Goal: Information Seeking & Learning: Learn about a topic

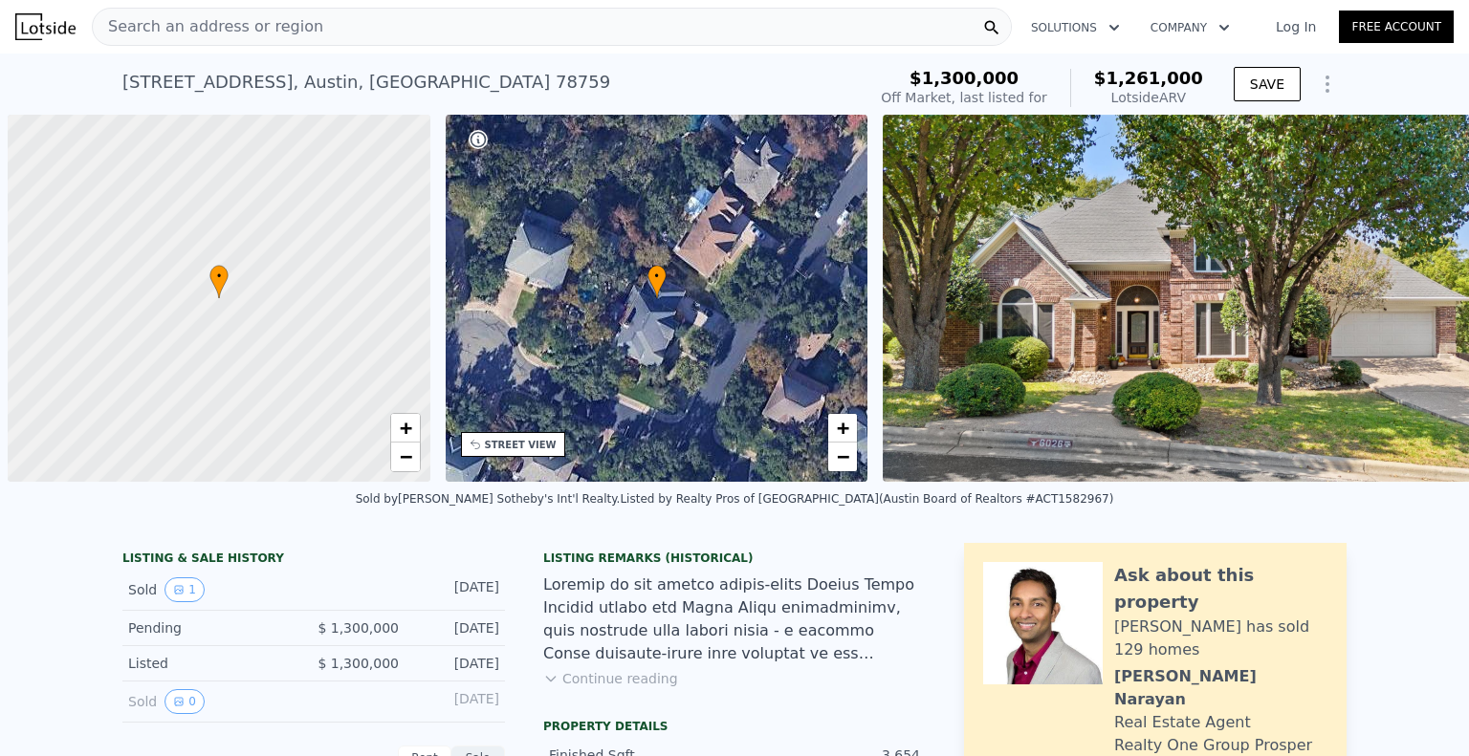
scroll to position [0, 8]
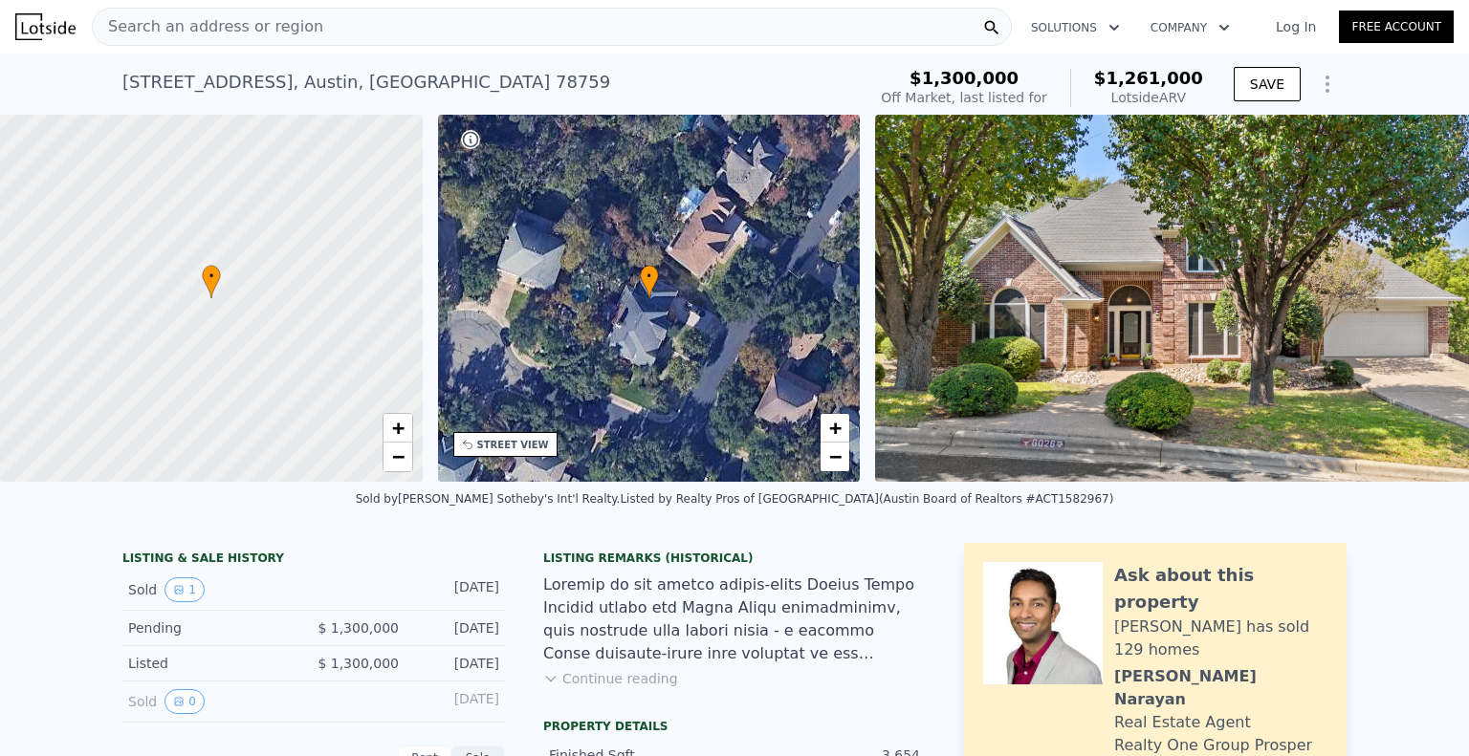
click at [381, 30] on div "Search an address or region" at bounding box center [552, 27] width 920 height 38
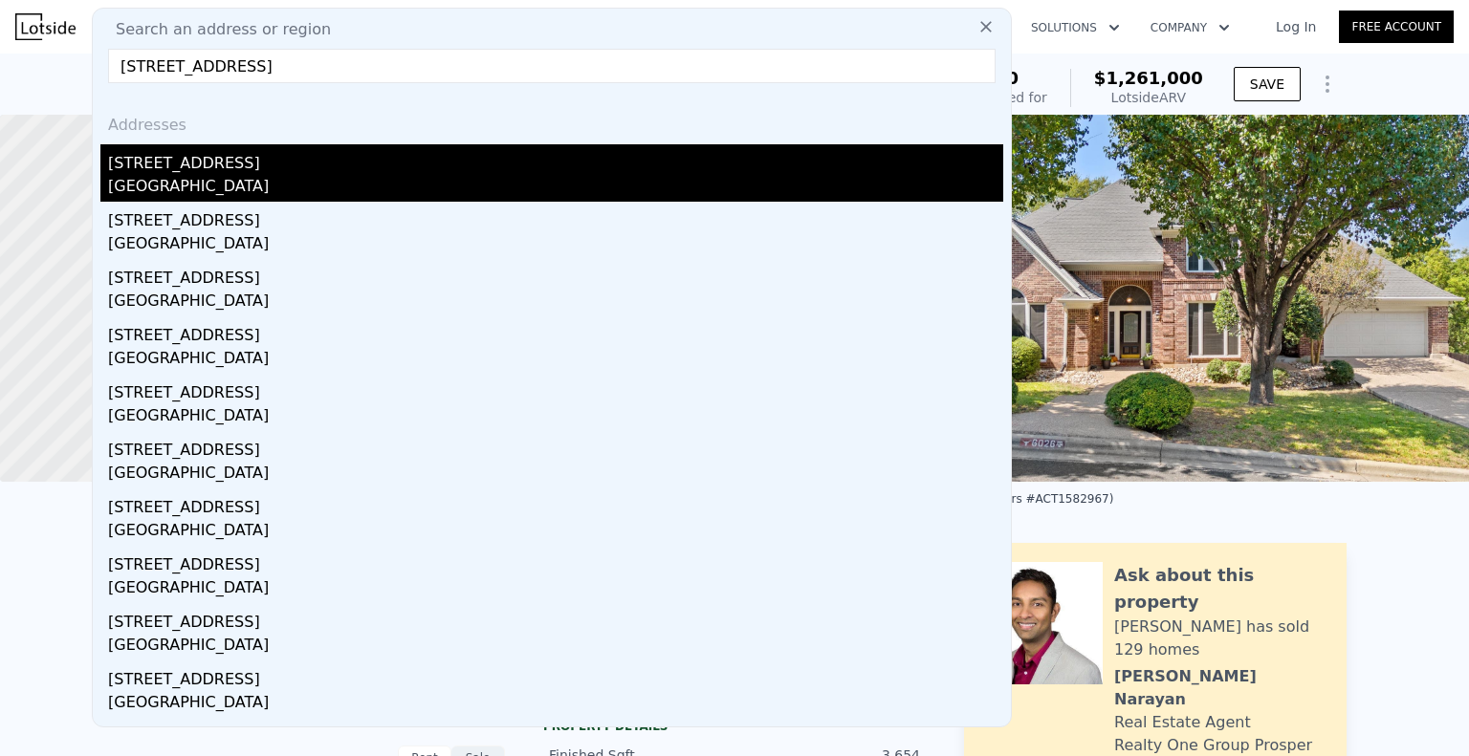
type input "[STREET_ADDRESS]"
click at [333, 173] on div "[STREET_ADDRESS]" at bounding box center [555, 159] width 895 height 31
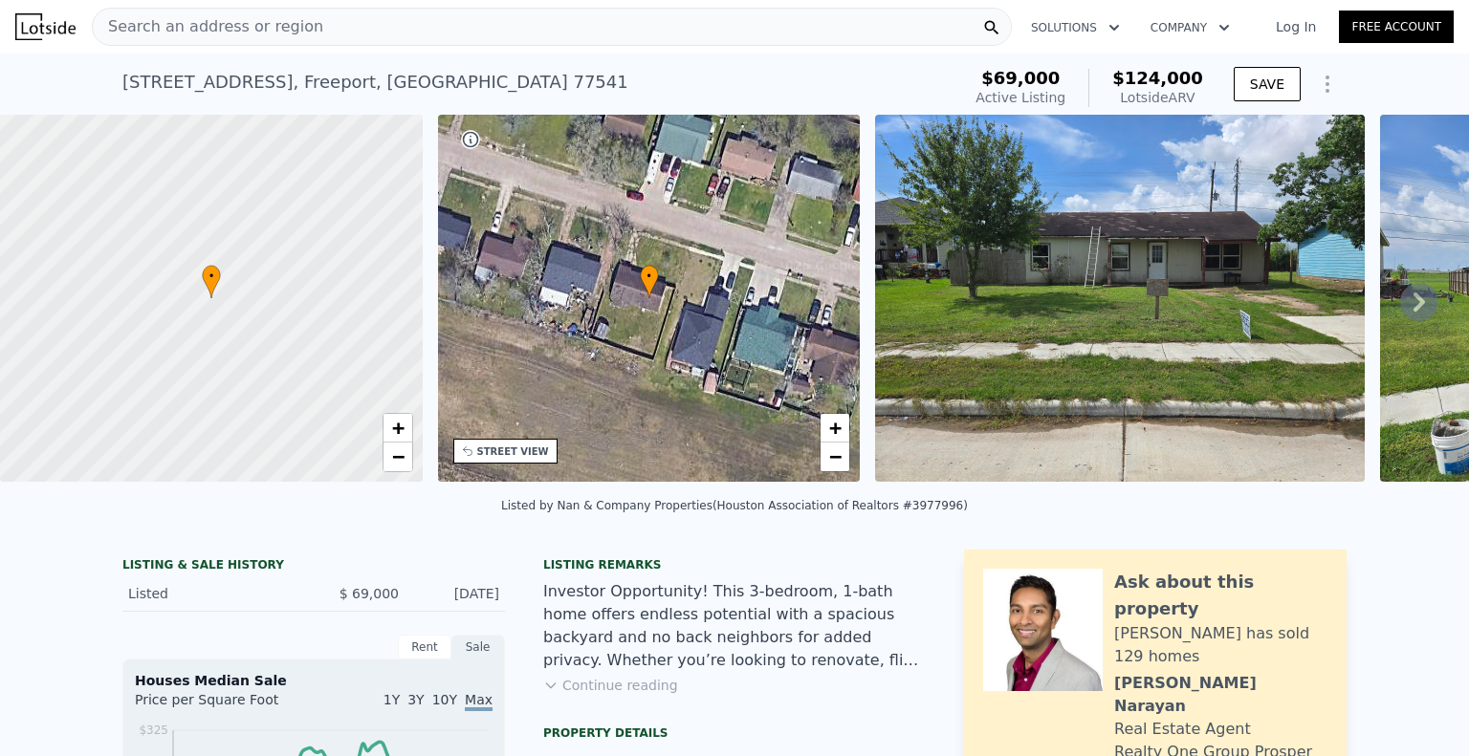
click at [1413, 303] on icon at bounding box center [1418, 302] width 11 height 19
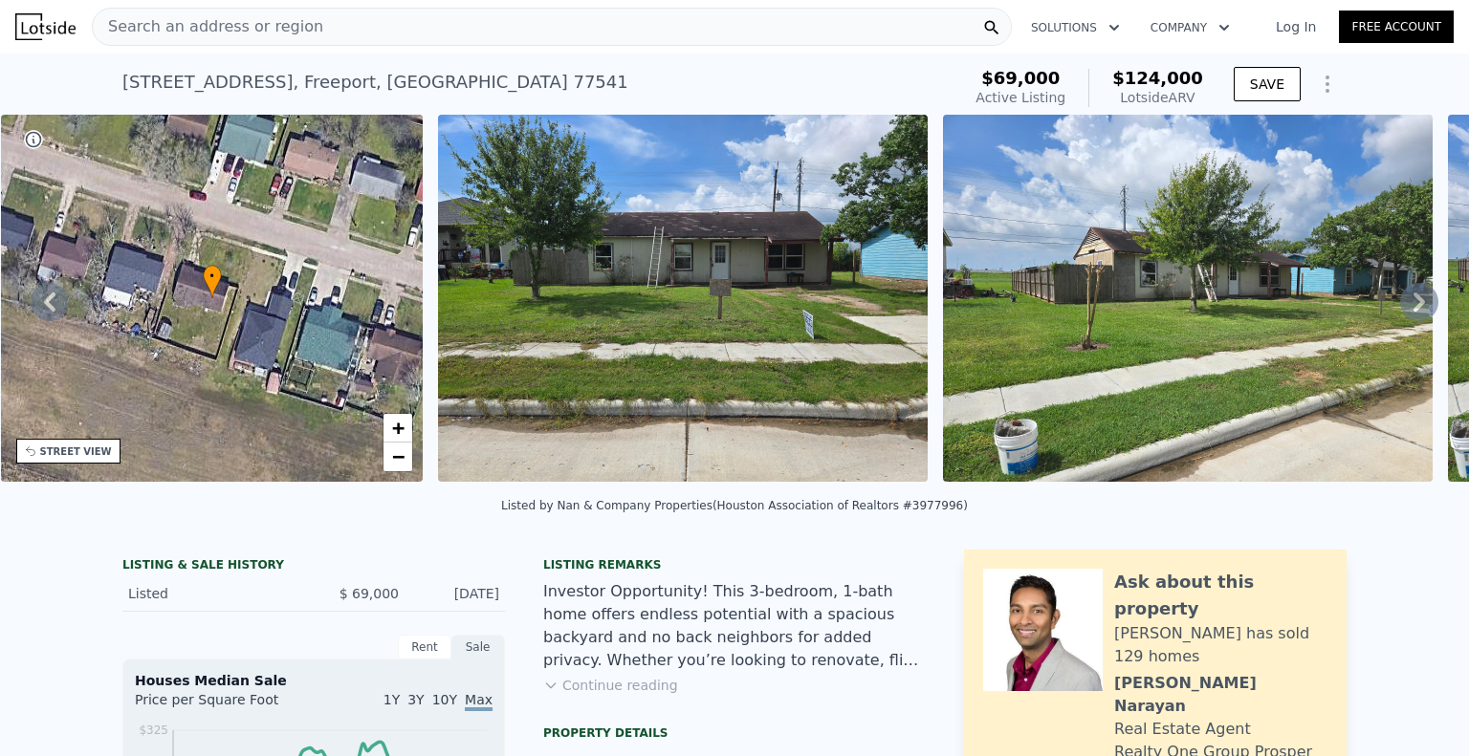
click at [1413, 303] on icon at bounding box center [1418, 302] width 11 height 19
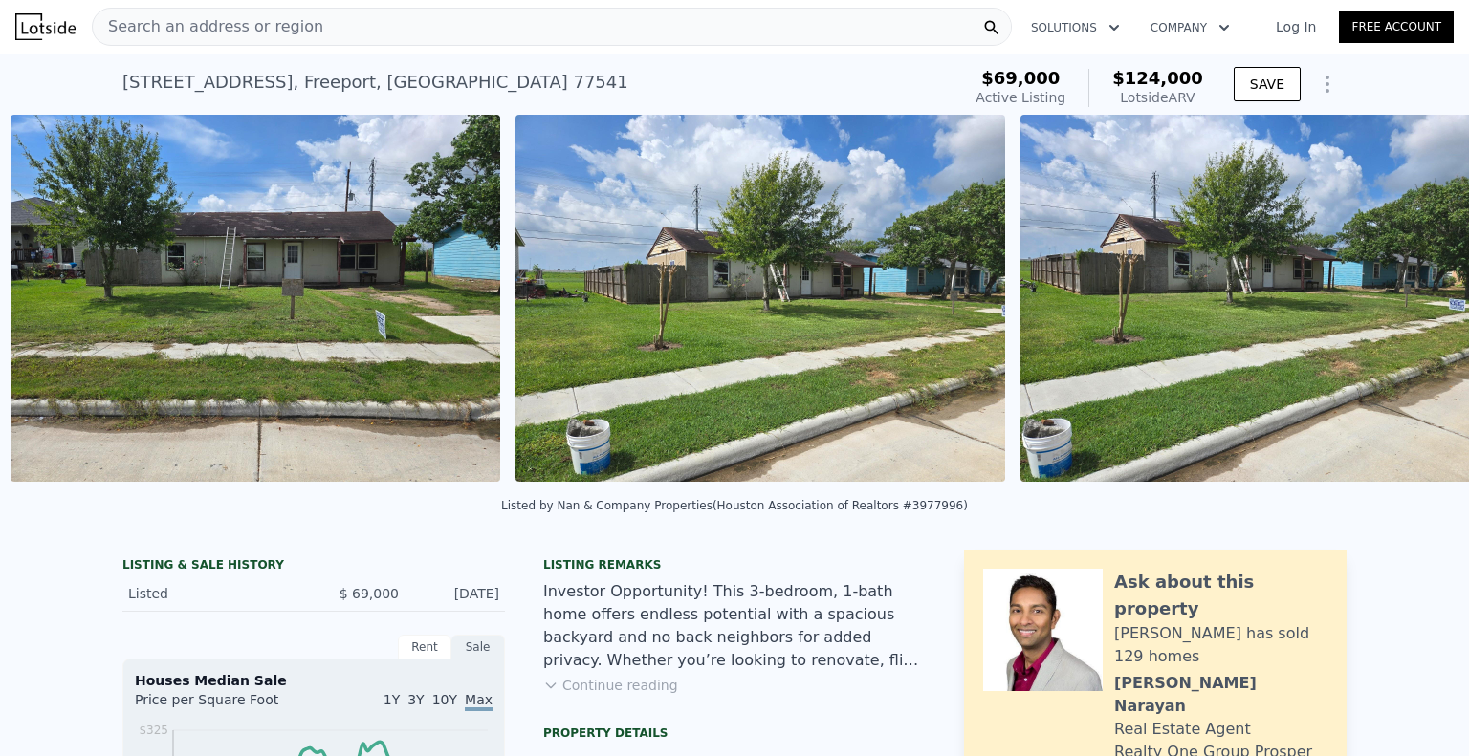
scroll to position [0, 875]
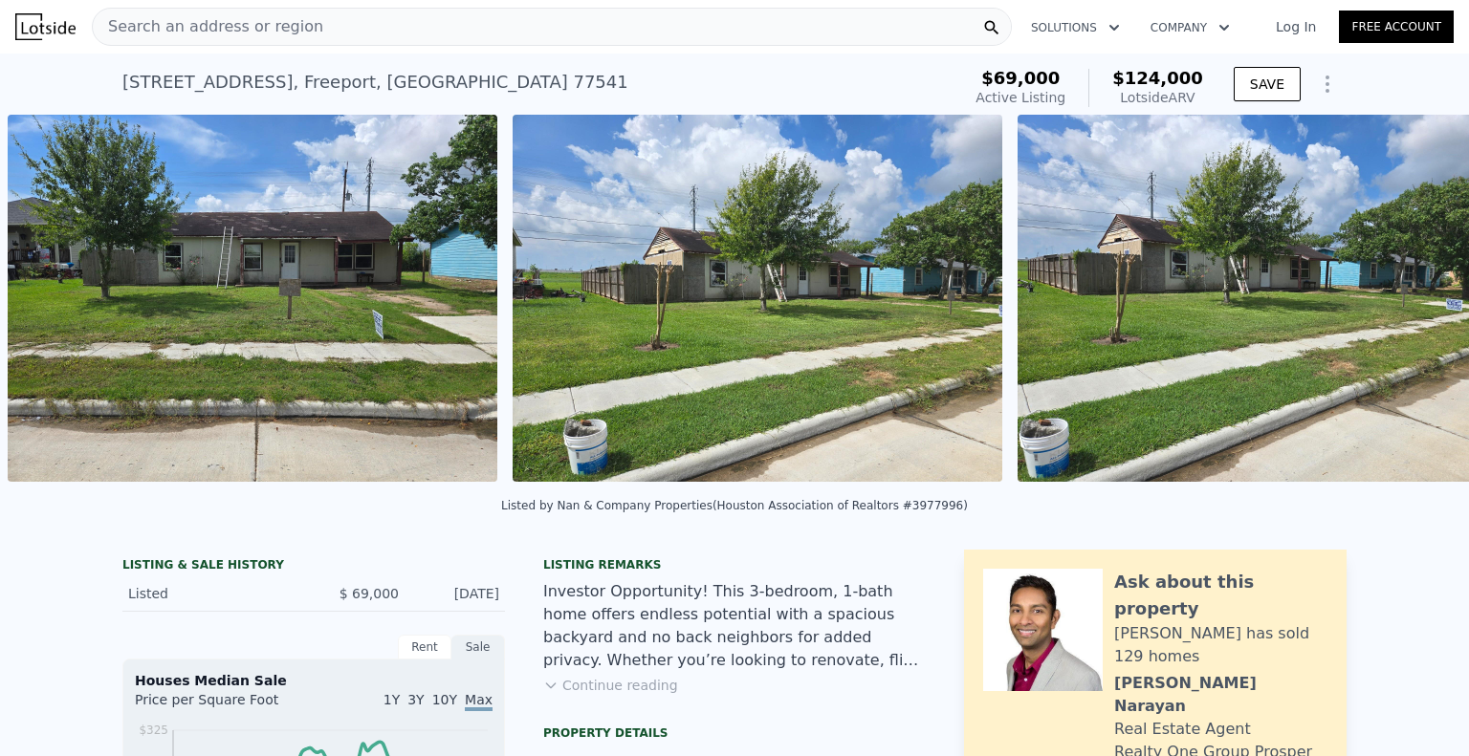
click at [1402, 303] on div "• + − • + − STREET VIEW Loading... SATELLITE VIEW" at bounding box center [734, 302] width 1469 height 374
click at [1413, 303] on icon at bounding box center [1418, 302] width 11 height 19
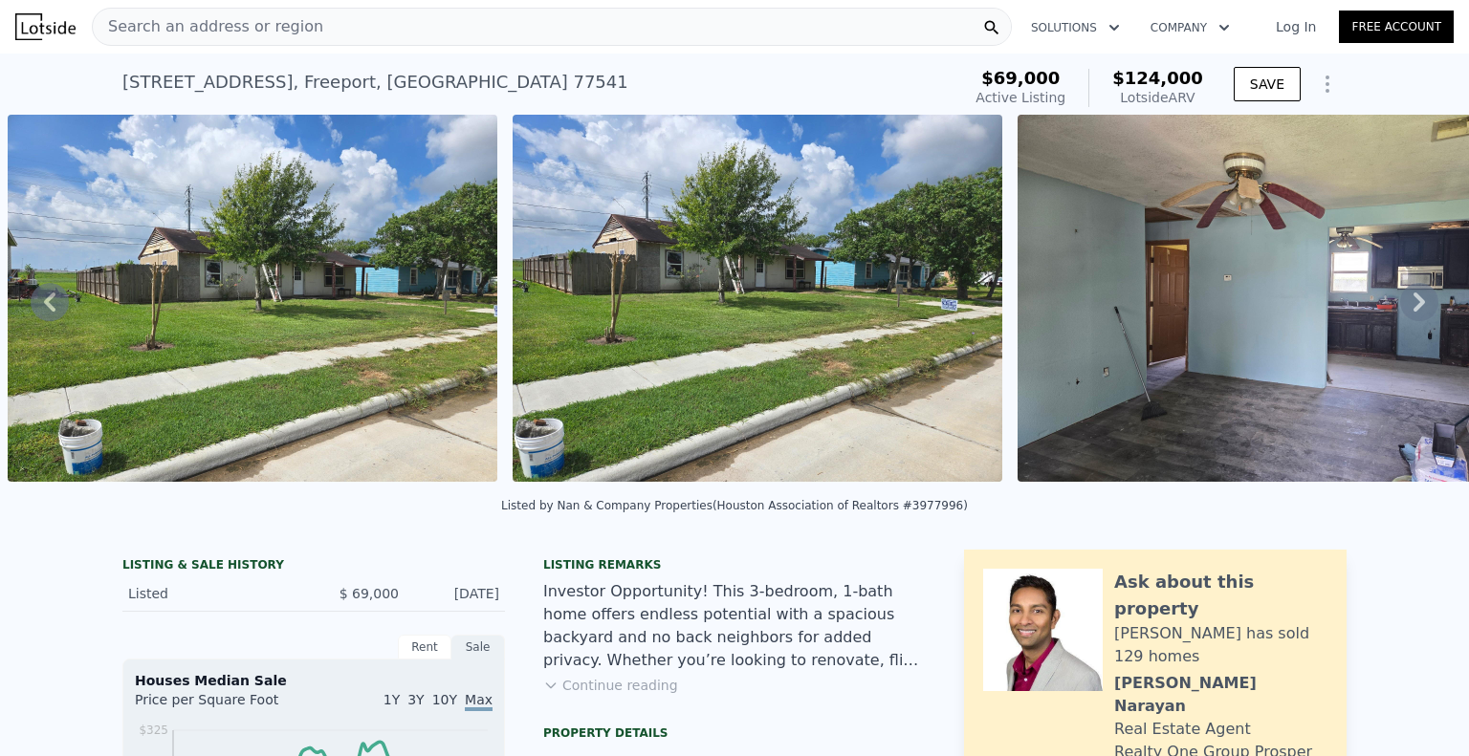
click at [1413, 303] on icon at bounding box center [1418, 302] width 11 height 19
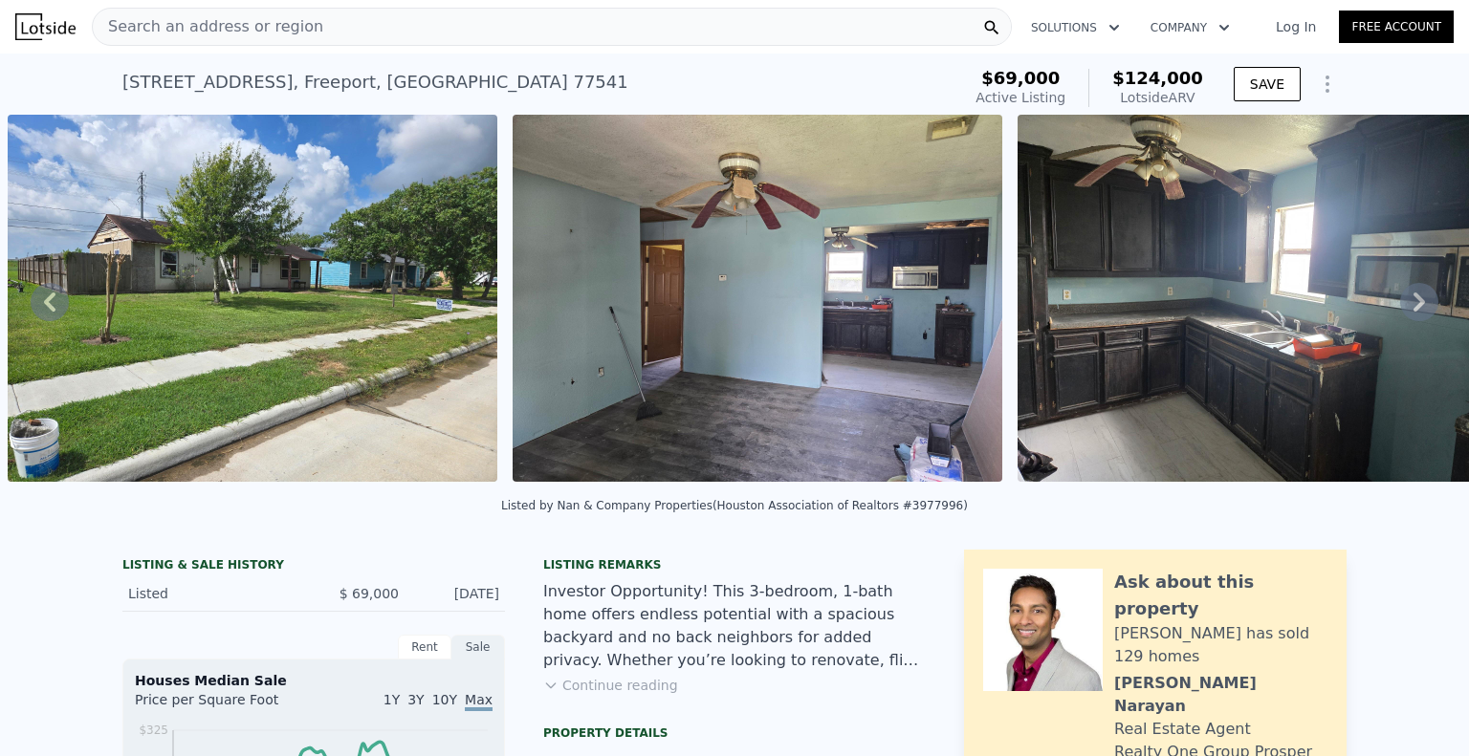
click at [1413, 303] on icon at bounding box center [1418, 302] width 11 height 19
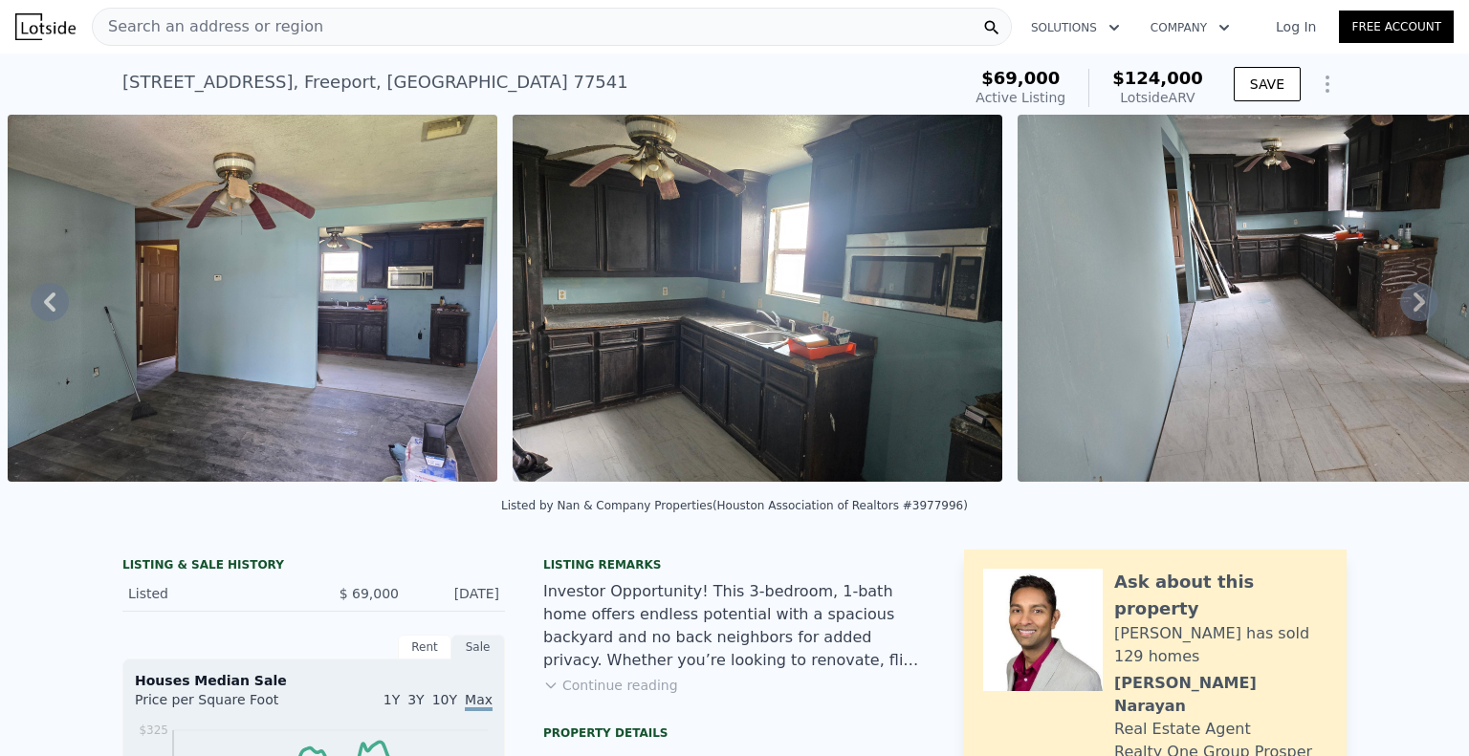
click at [1413, 303] on icon at bounding box center [1418, 302] width 11 height 19
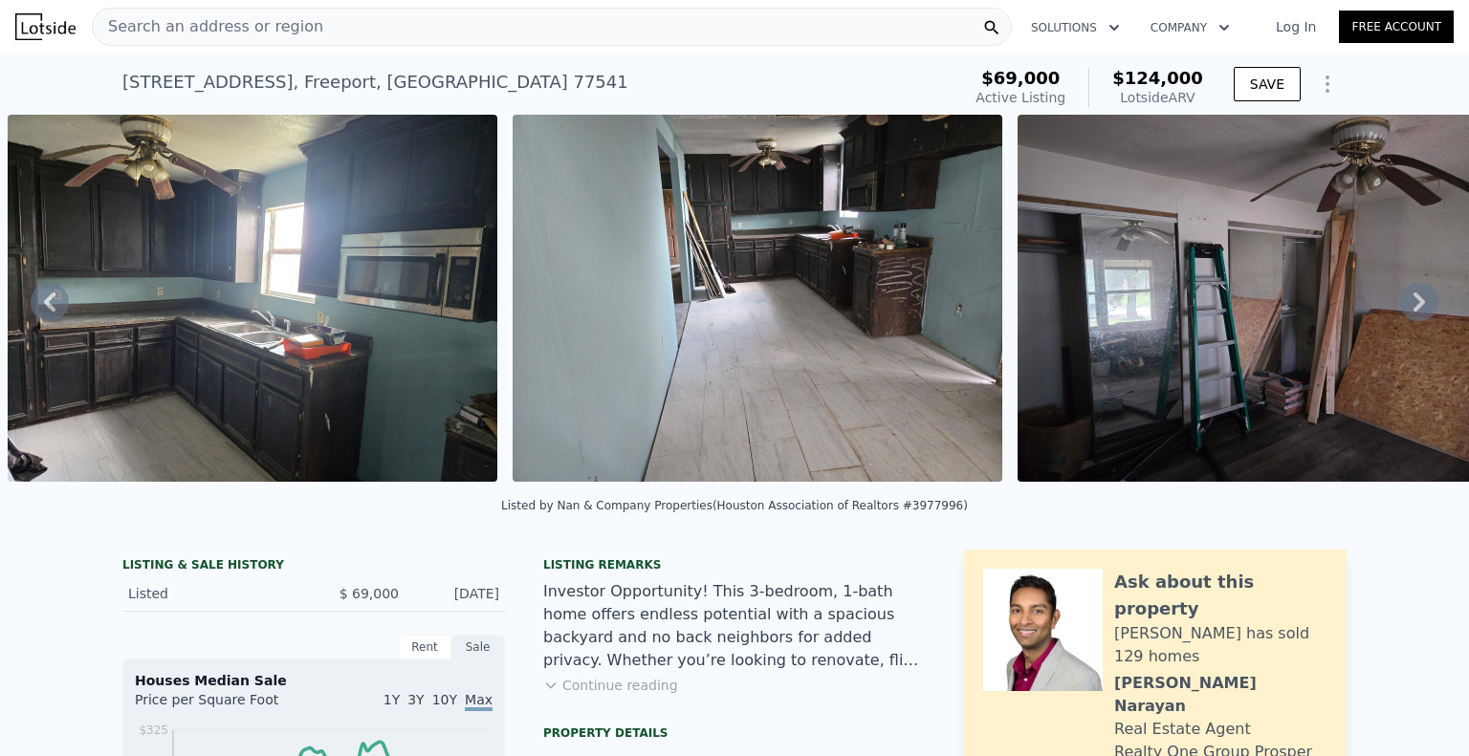
click at [1413, 303] on icon at bounding box center [1418, 302] width 11 height 19
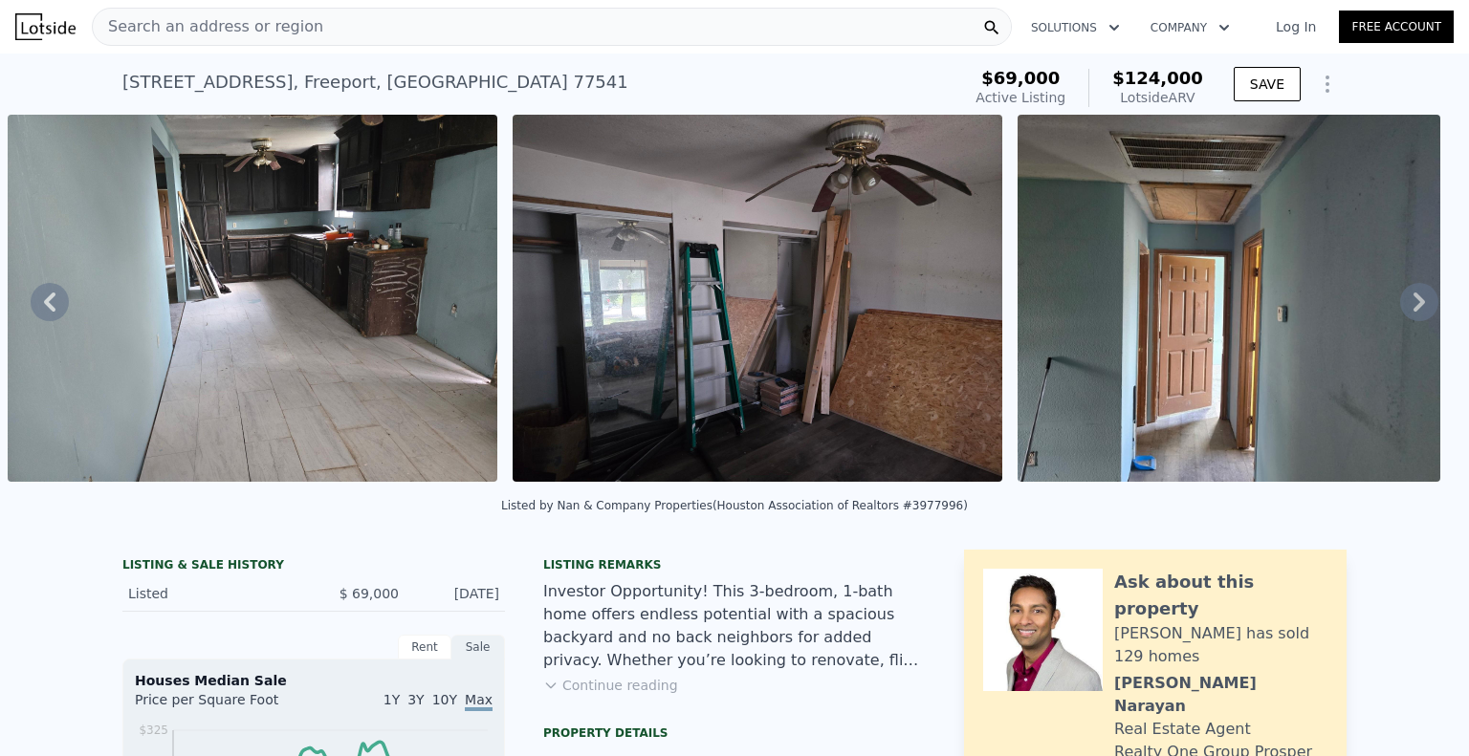
click at [1413, 303] on icon at bounding box center [1418, 302] width 11 height 19
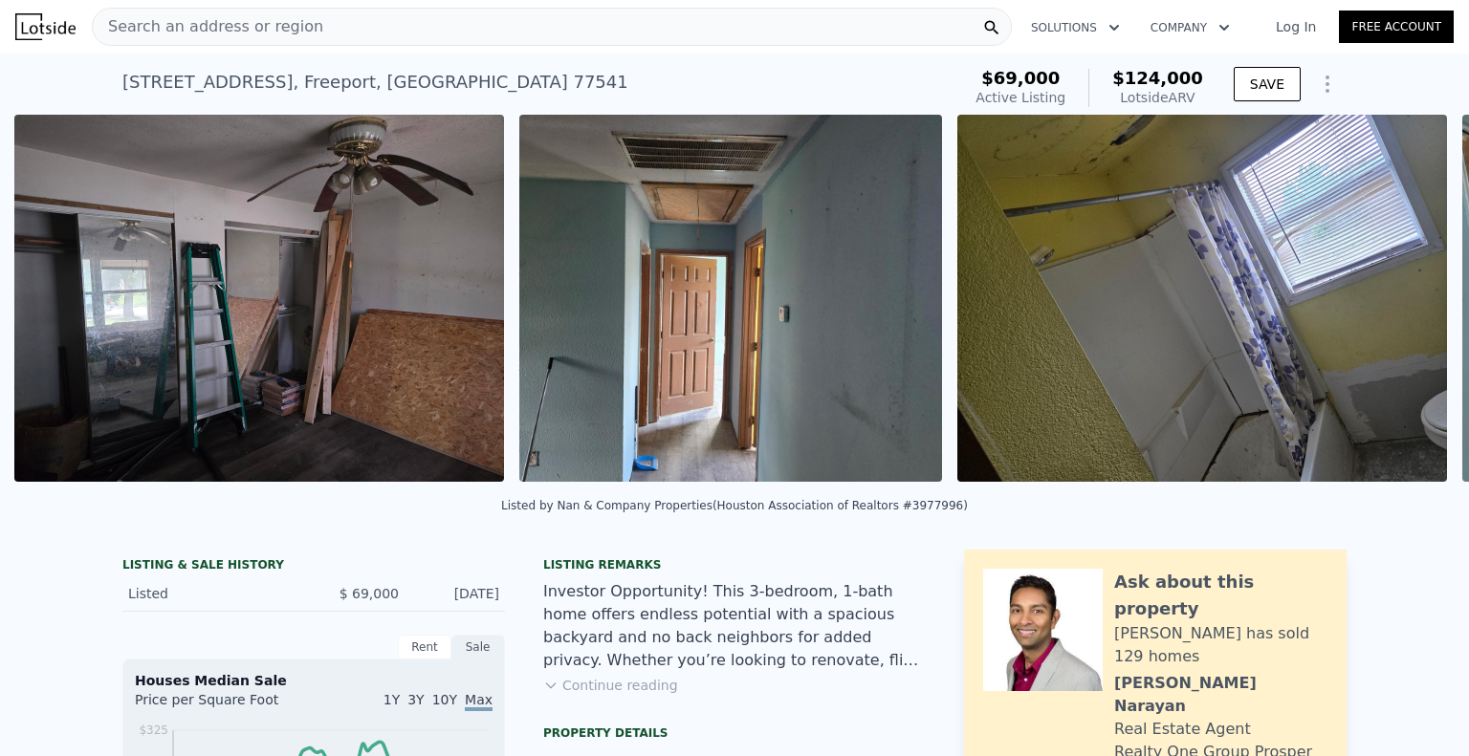
scroll to position [0, 3904]
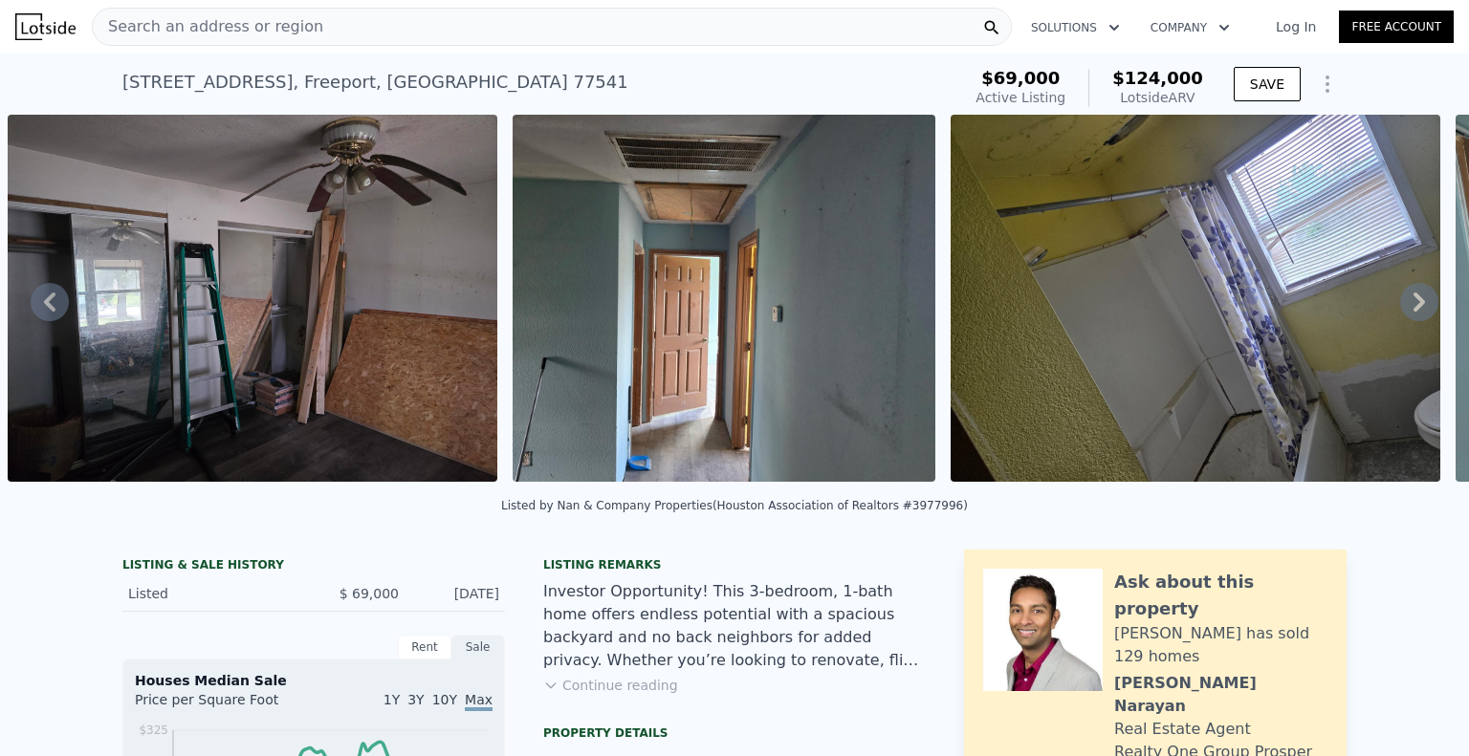
click at [1400, 307] on icon at bounding box center [1419, 302] width 38 height 38
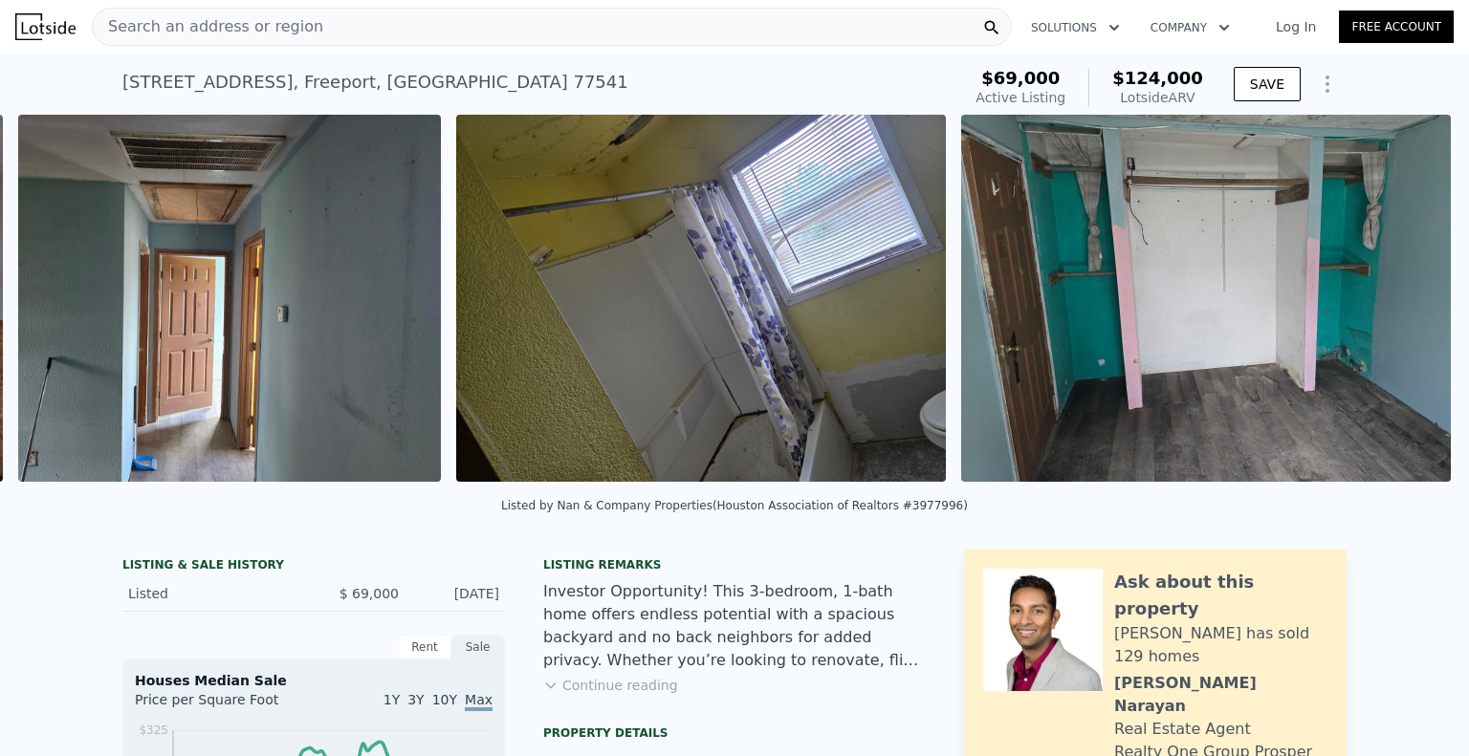
scroll to position [0, 4409]
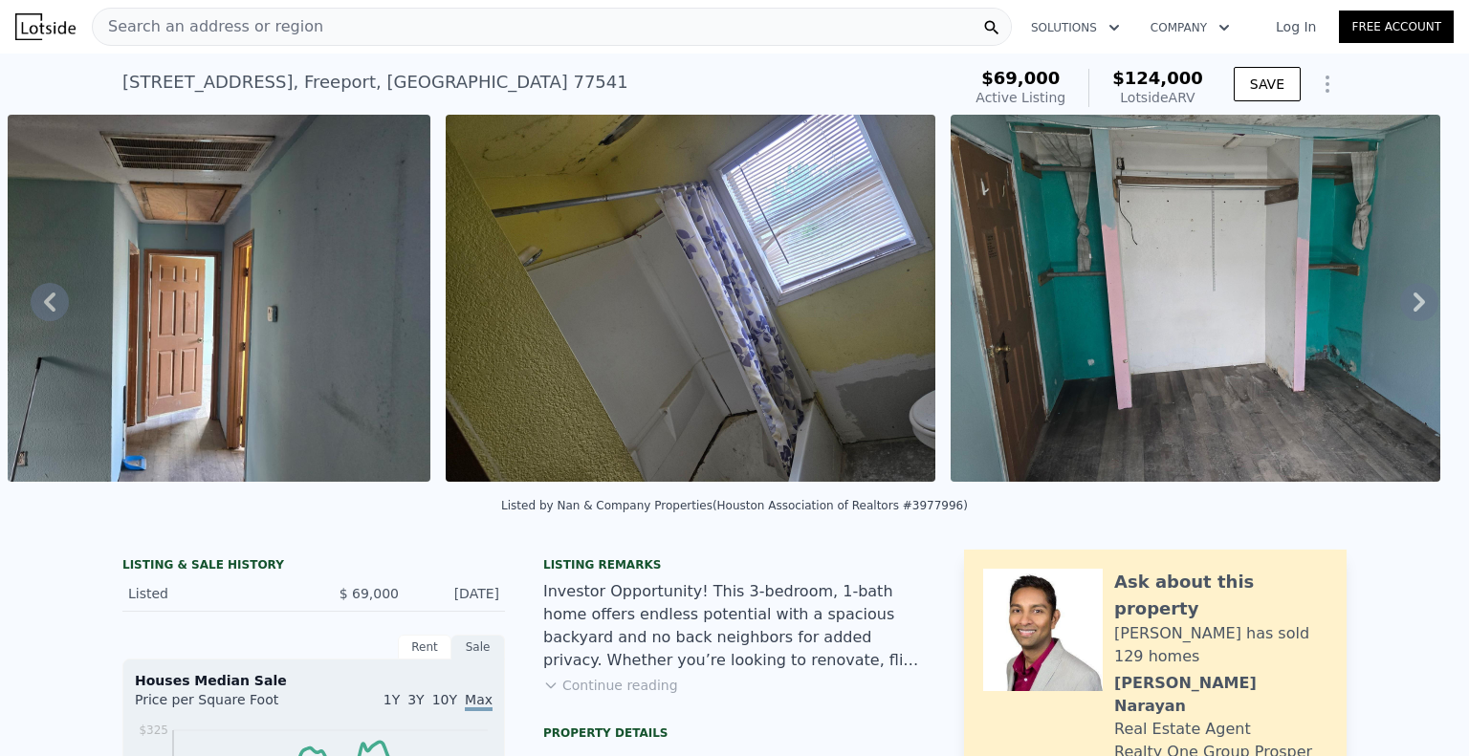
click at [1404, 306] on icon at bounding box center [1419, 302] width 38 height 38
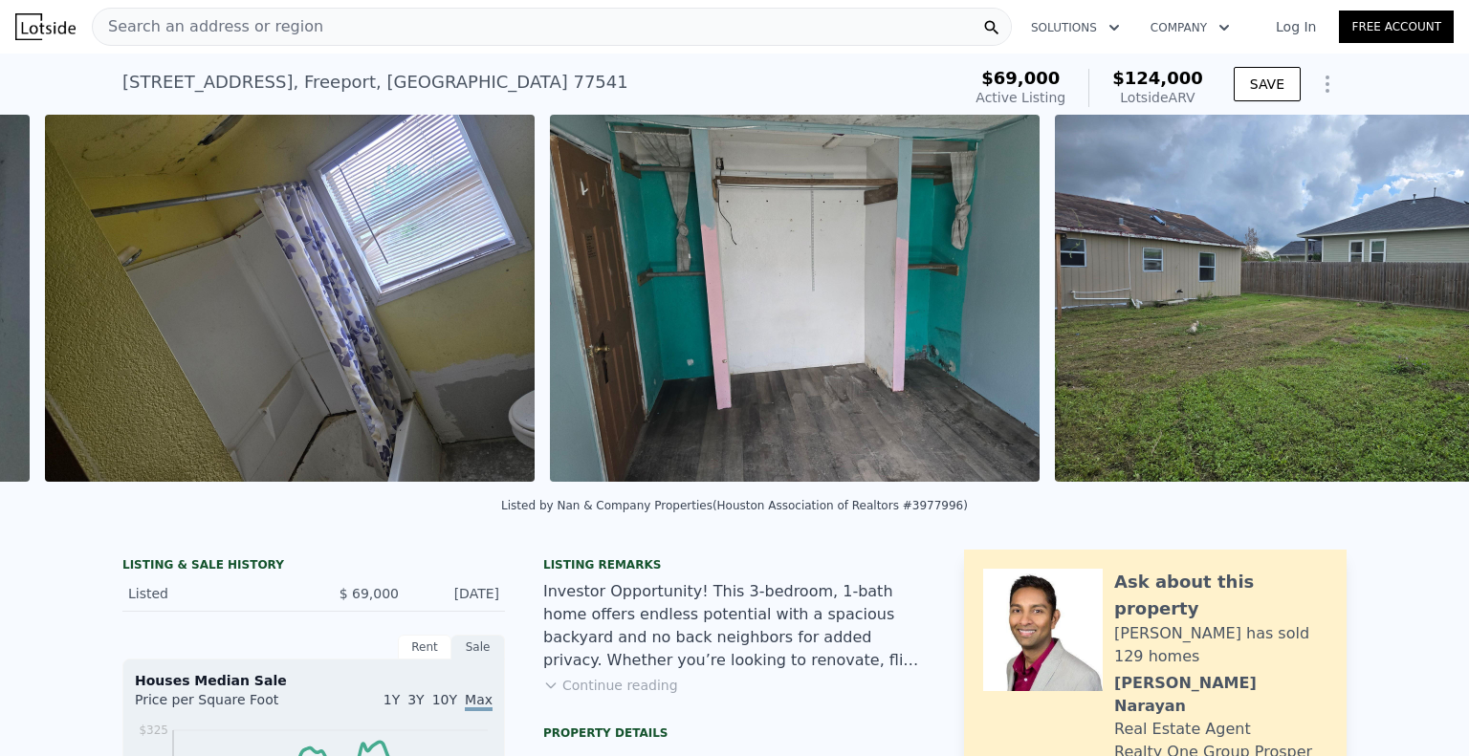
scroll to position [0, 4846]
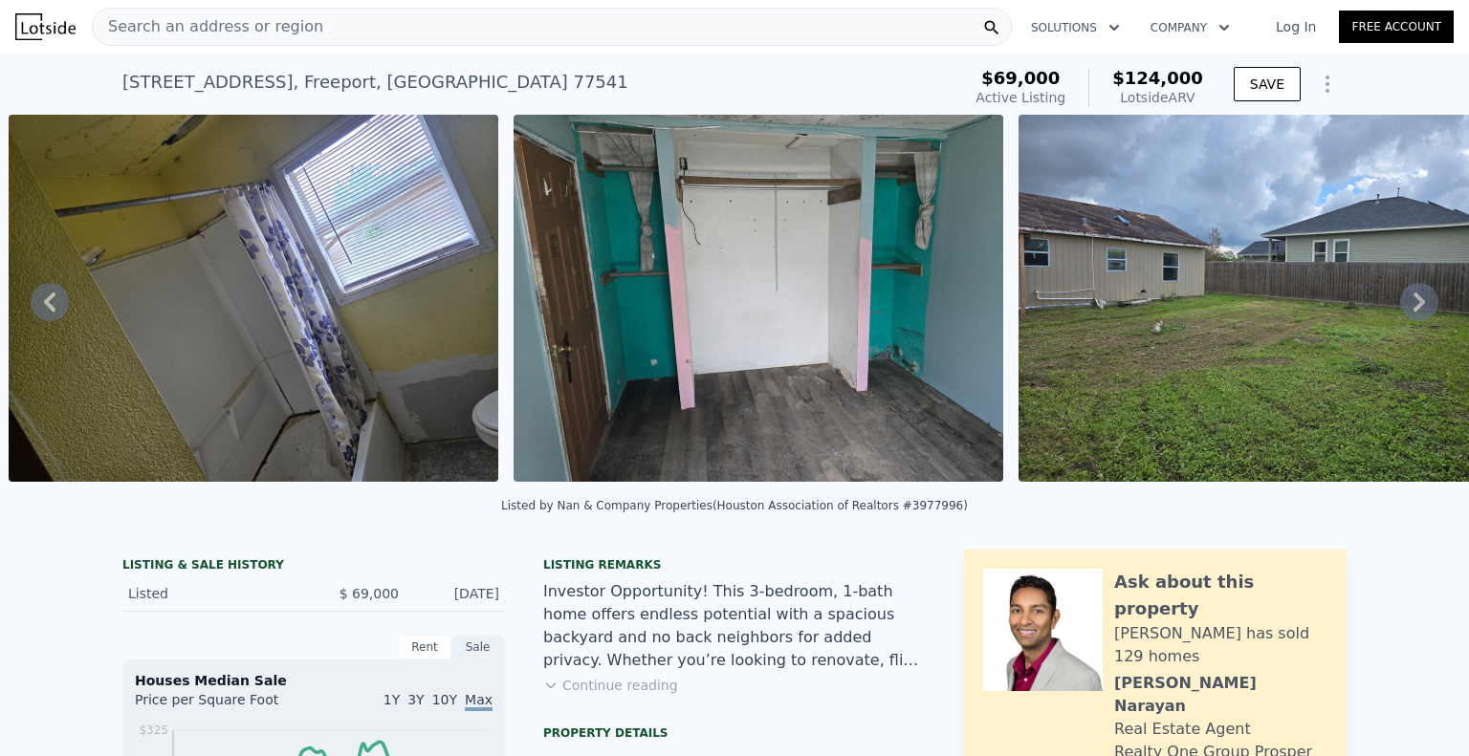
click at [1403, 307] on icon at bounding box center [1419, 302] width 38 height 38
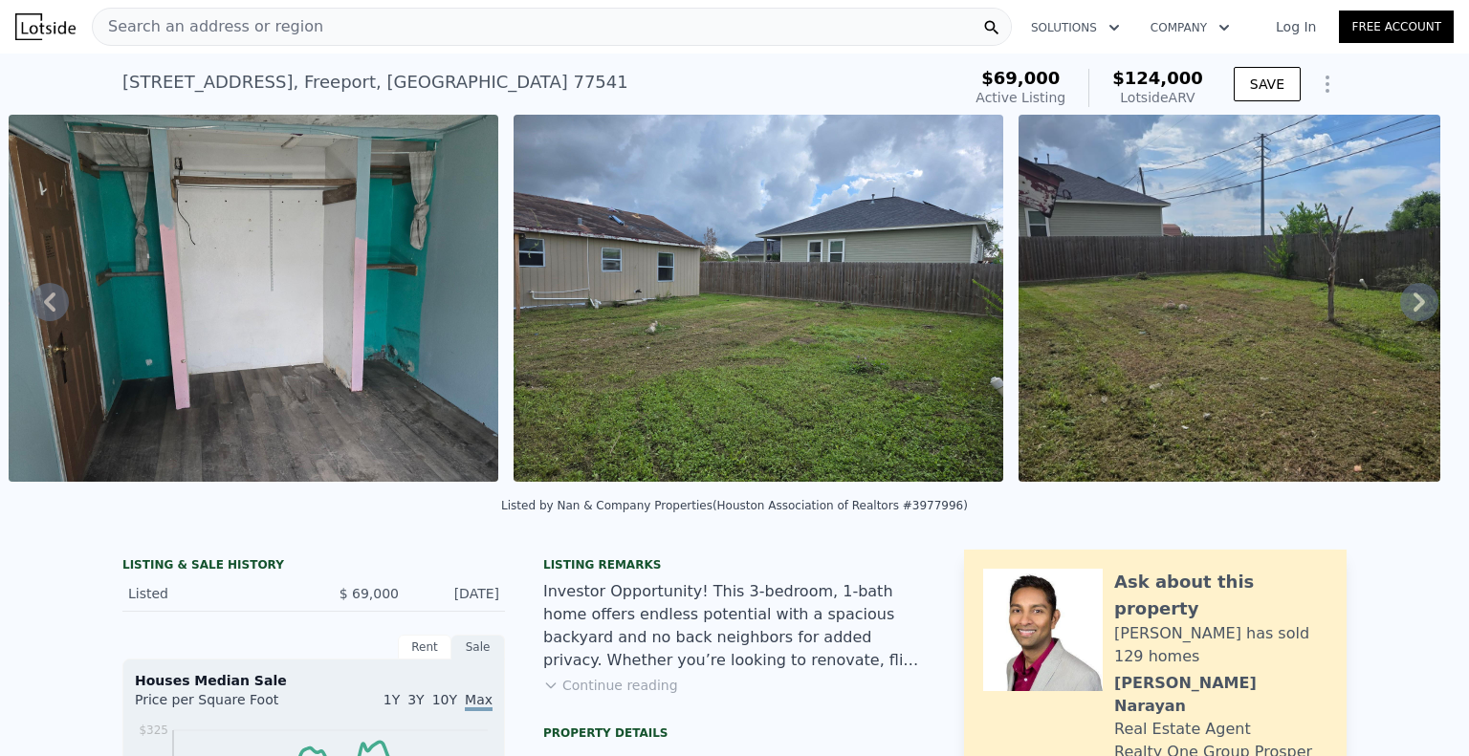
click at [1403, 307] on icon at bounding box center [1419, 302] width 38 height 38
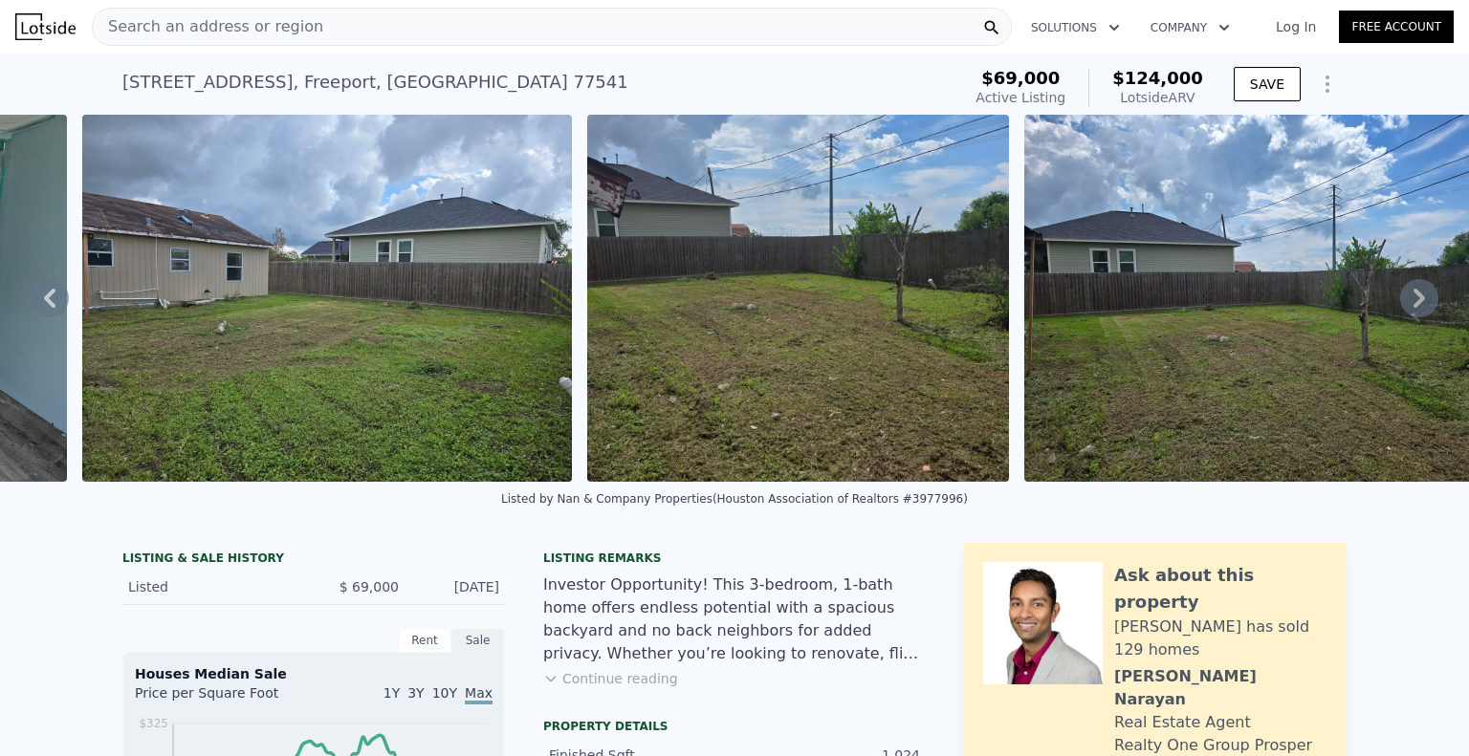
click at [1403, 307] on icon at bounding box center [1419, 298] width 38 height 38
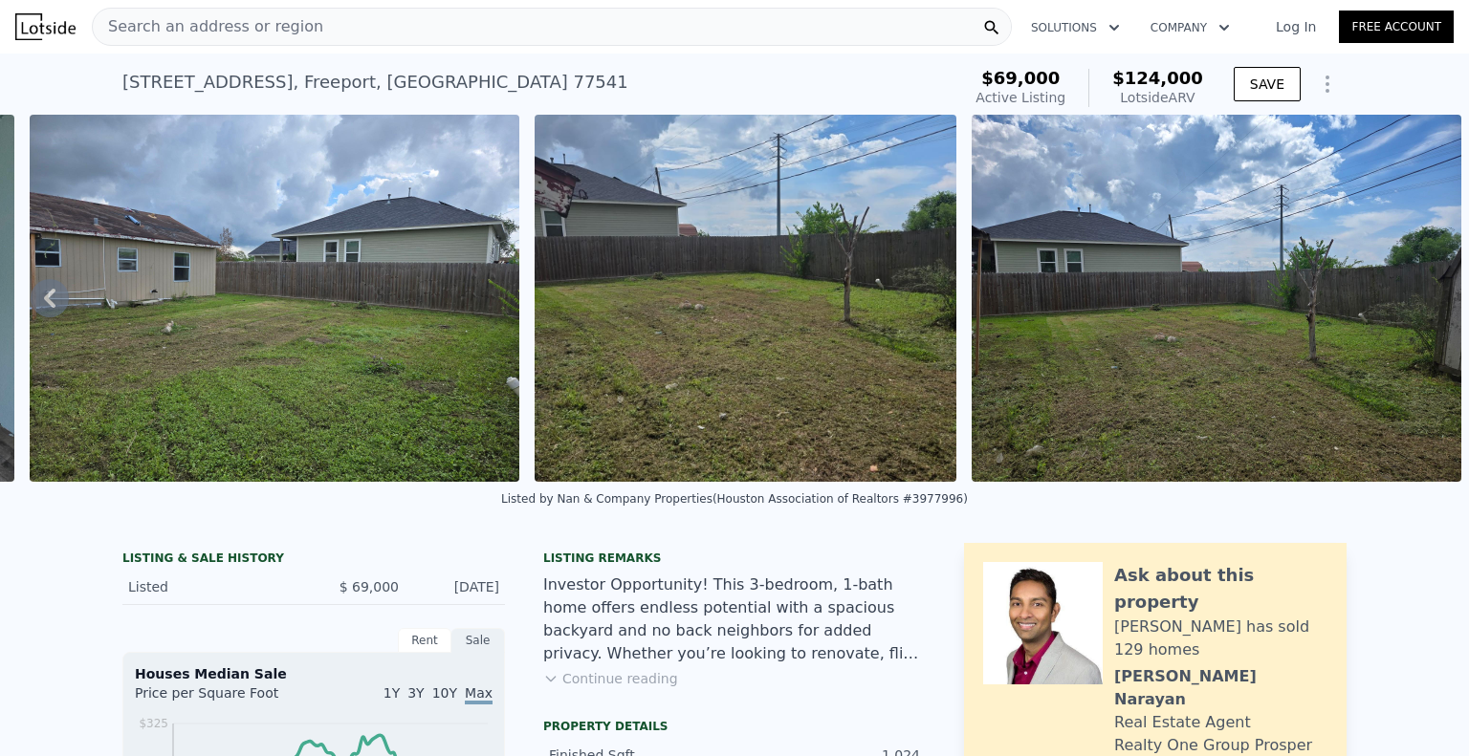
click at [1403, 307] on img at bounding box center [1217, 298] width 490 height 367
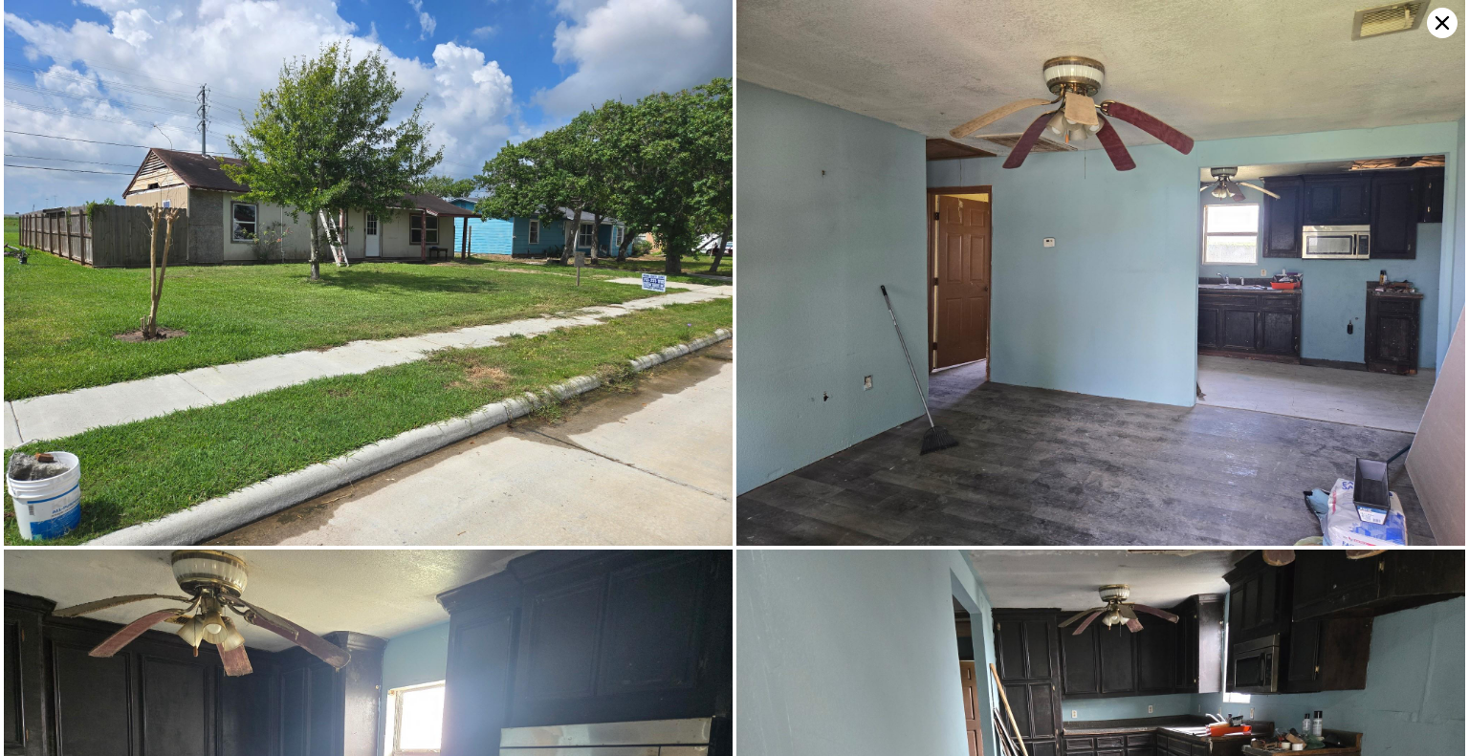
scroll to position [544, 0]
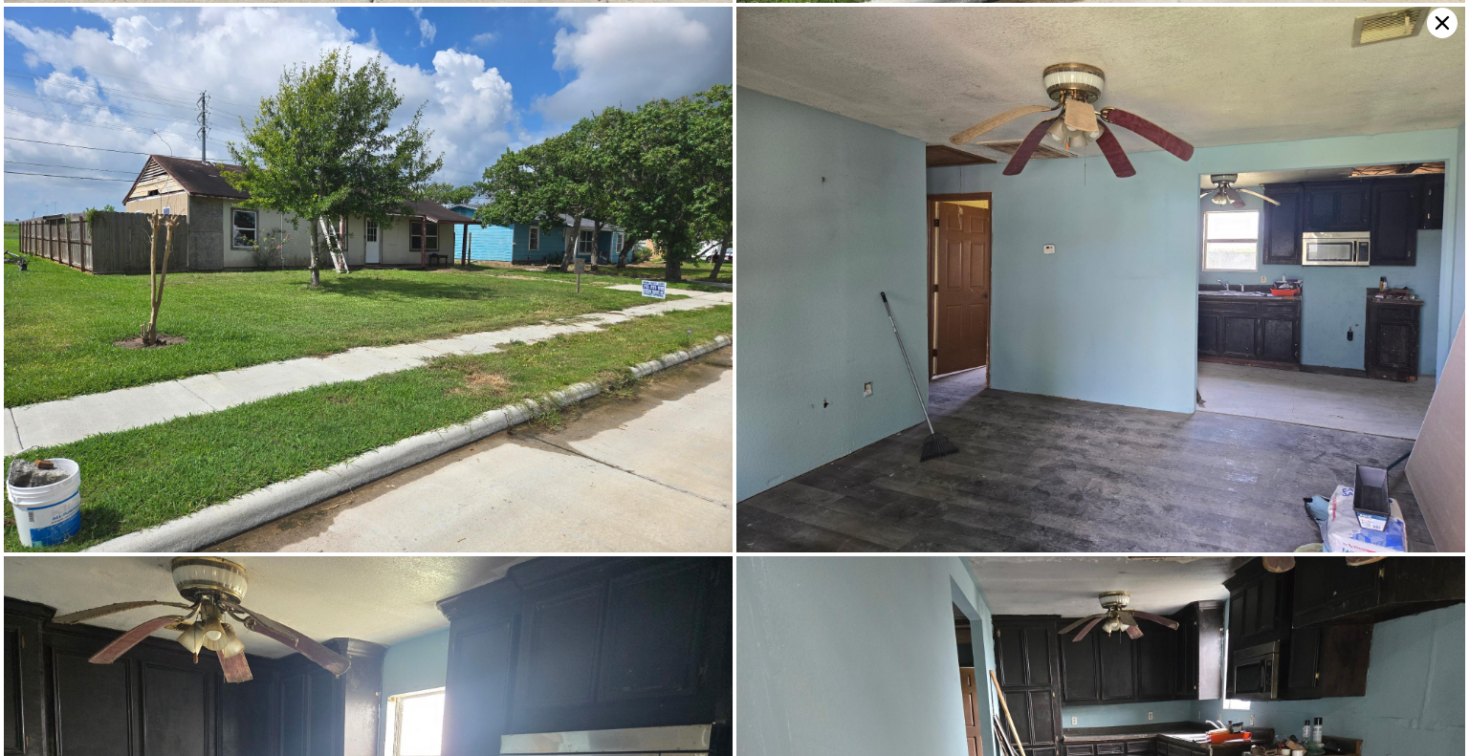
click at [1434, 23] on icon at bounding box center [1442, 23] width 31 height 31
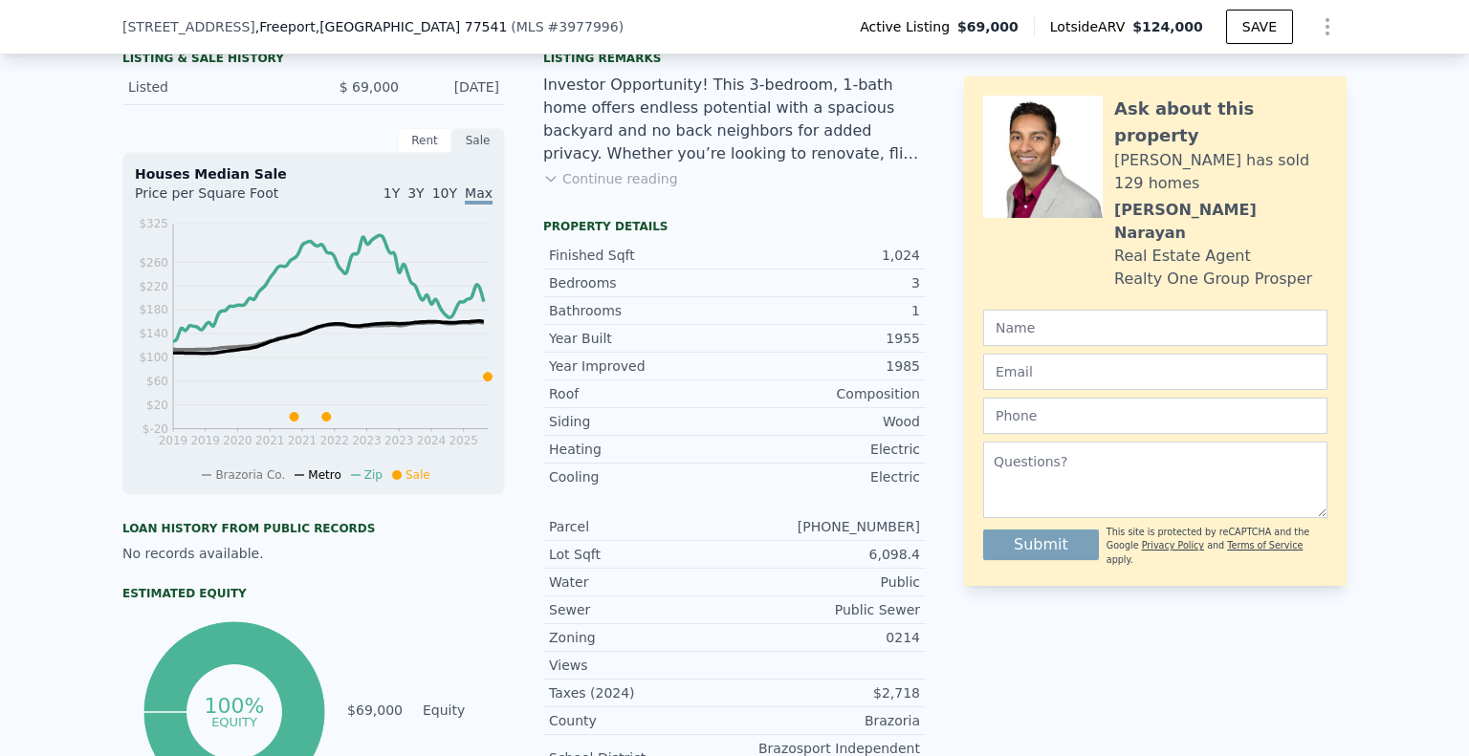
scroll to position [375, 0]
